Goal: Information Seeking & Learning: Obtain resource

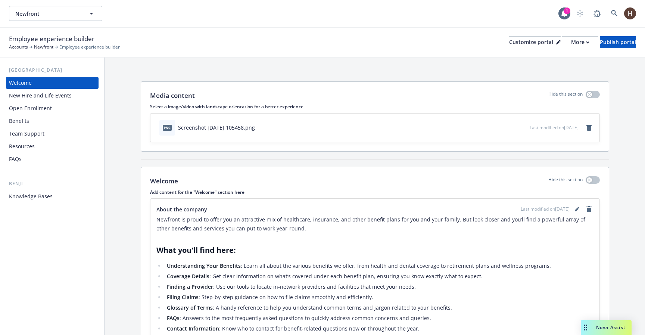
scroll to position [153, 0]
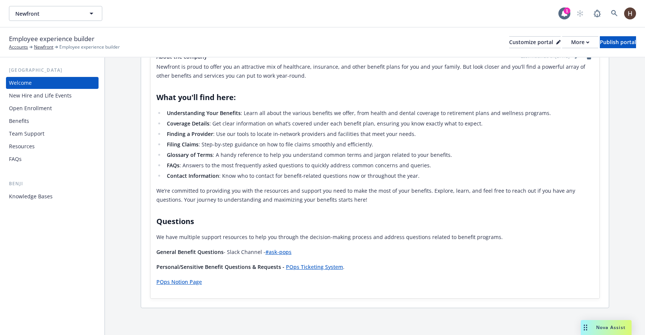
click at [33, 149] on div "Resources" at bounding box center [22, 146] width 26 height 12
